Goal: Task Accomplishment & Management: Complete application form

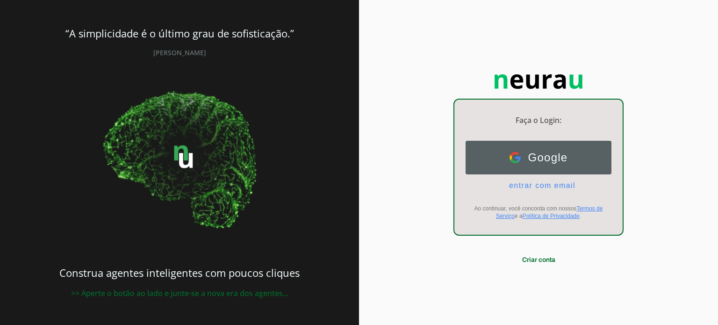
click at [551, 154] on span "Google" at bounding box center [544, 157] width 47 height 13
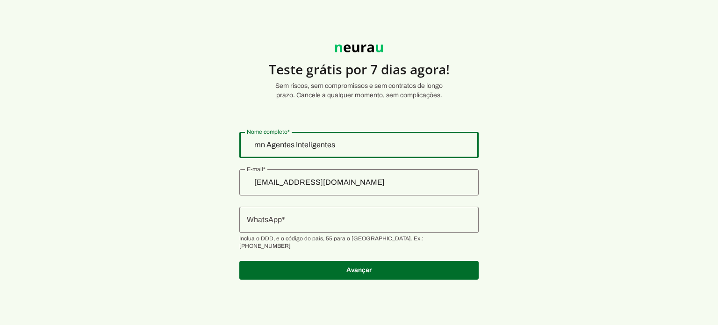
drag, startPoint x: 357, startPoint y: 142, endPoint x: 215, endPoint y: 141, distance: 141.6
click at [215, 141] on section "Teste grátis por 7 dias agora! Sem riscos, sem compromissos e sem contratos de …" at bounding box center [359, 156] width 718 height 268
type input "[PERSON_NAME]"
type md-outlined-text-field "[PERSON_NAME]"
drag, startPoint x: 357, startPoint y: 144, endPoint x: 139, endPoint y: 162, distance: 218.5
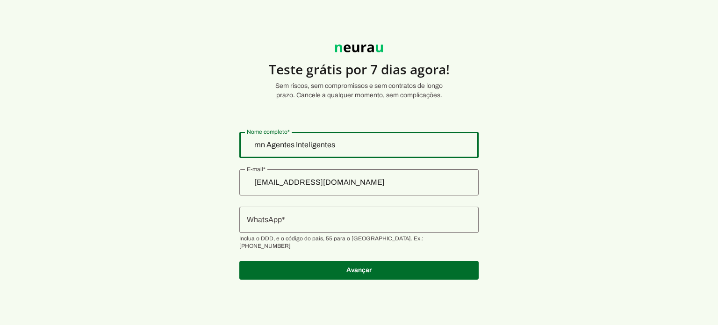
click at [139, 162] on section "Teste grátis por 7 dias agora! Sem riscos, sem compromissos e sem contratos de …" at bounding box center [359, 156] width 718 height 268
type input "[PERSON_NAME]"
type md-outlined-text-field "[PERSON_NAME]"
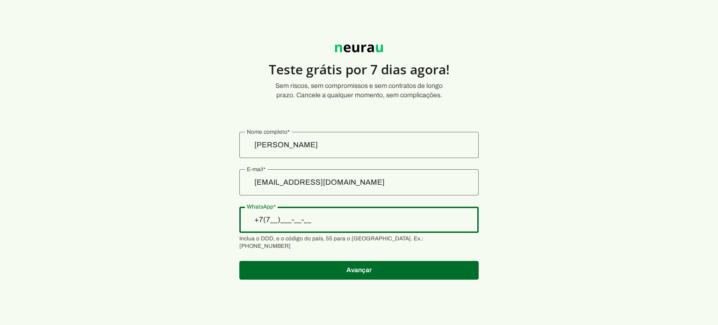
type input "+7(___)___-__-__"
type input "+55 (77) 9 9110-1099"
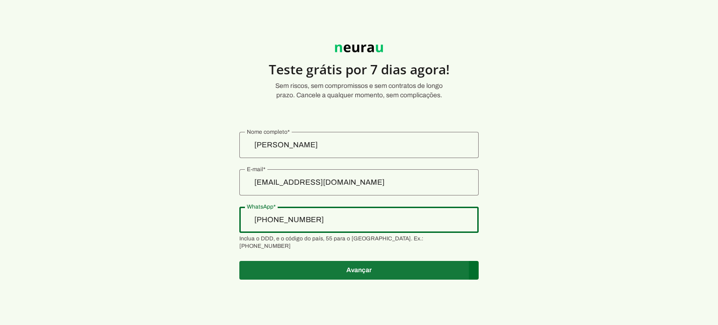
type md-outlined-text-field "+55 (77) 9 9110-1099"
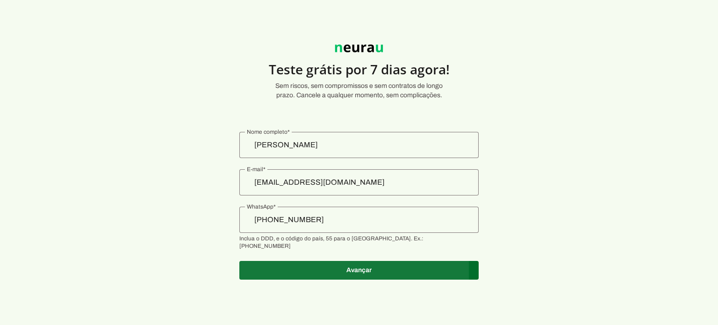
click at [272, 262] on span at bounding box center [358, 270] width 239 height 22
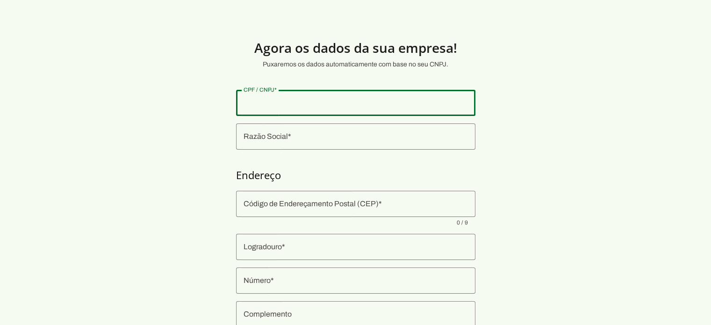
click at [357, 108] on div at bounding box center [355, 103] width 239 height 26
type input "022.735.525-30"
type md-outlined-text-field "022.735.525-30"
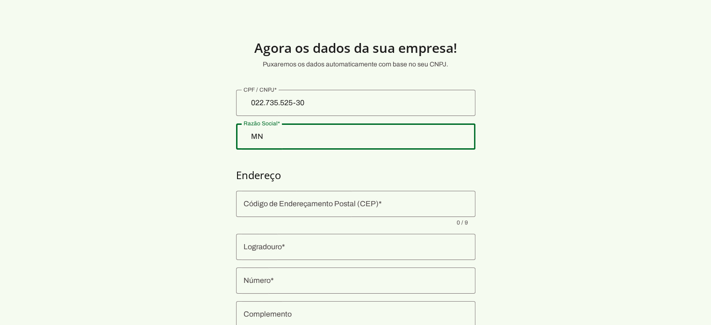
type input "M"
